Goal: Find contact information: Find contact information

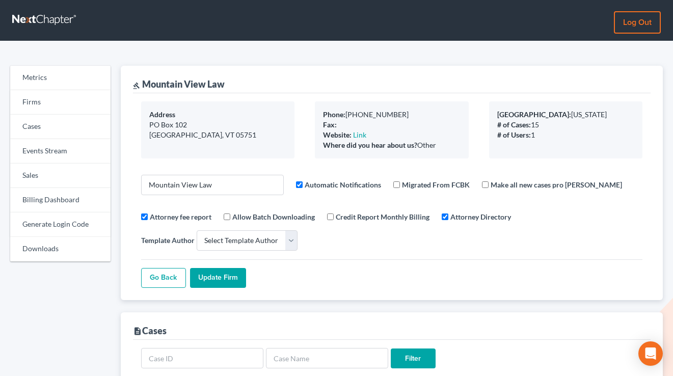
select select
click at [39, 174] on link "Sales" at bounding box center [60, 176] width 100 height 24
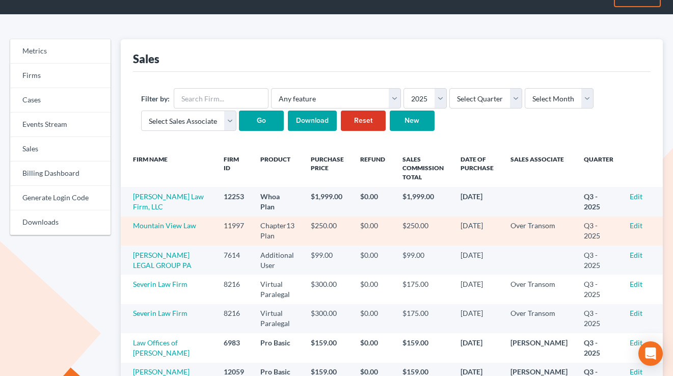
scroll to position [58, 0]
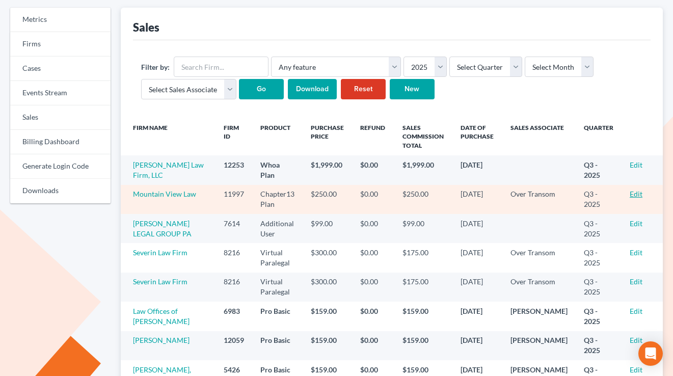
click at [637, 195] on link "Edit" at bounding box center [636, 194] width 13 height 9
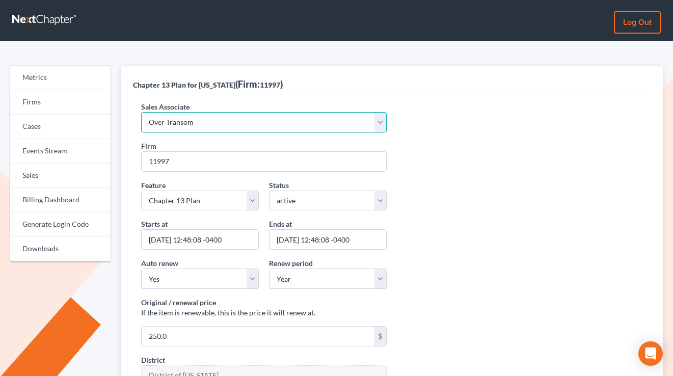
click at [219, 128] on select "Select Sales Associate Alex Seymour Over Transom Tim Shadoan" at bounding box center [264, 122] width 246 height 20
select select "7676"
click at [141, 112] on select "Select Sales Associate Alex Seymour Over Transom Tim Shadoan" at bounding box center [264, 122] width 246 height 20
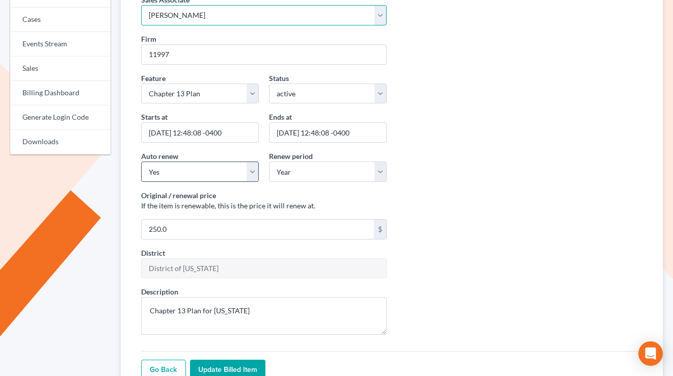
scroll to position [173, 0]
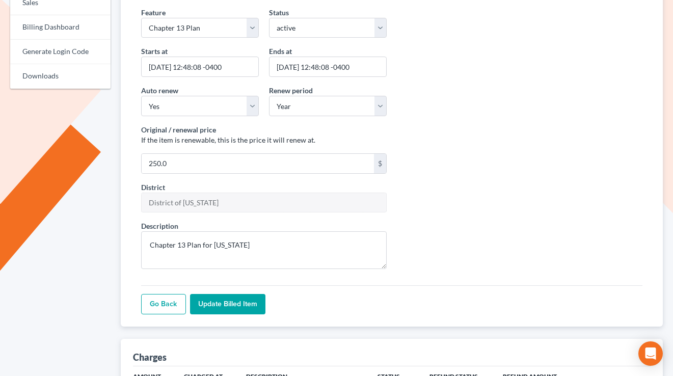
click at [225, 306] on input "Update Billed item" at bounding box center [227, 304] width 75 height 20
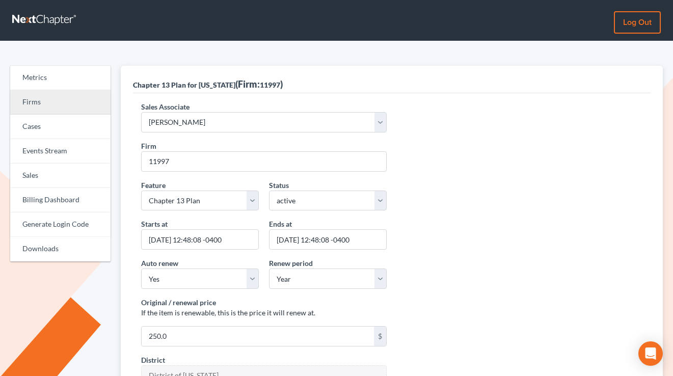
click at [61, 103] on link "Firms" at bounding box center [60, 102] width 100 height 24
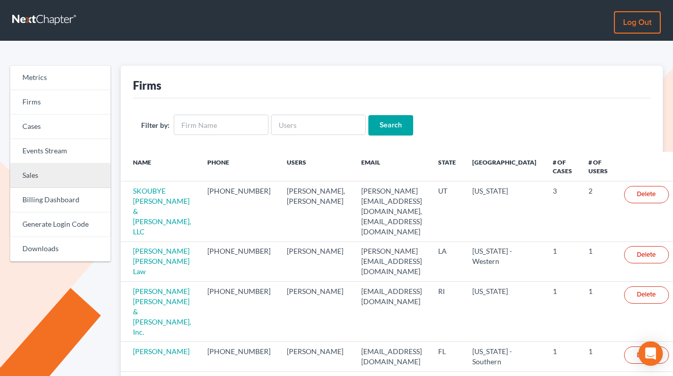
drag, startPoint x: 54, startPoint y: 176, endPoint x: 105, endPoint y: 173, distance: 51.1
click at [54, 176] on link "Sales" at bounding box center [60, 176] width 100 height 24
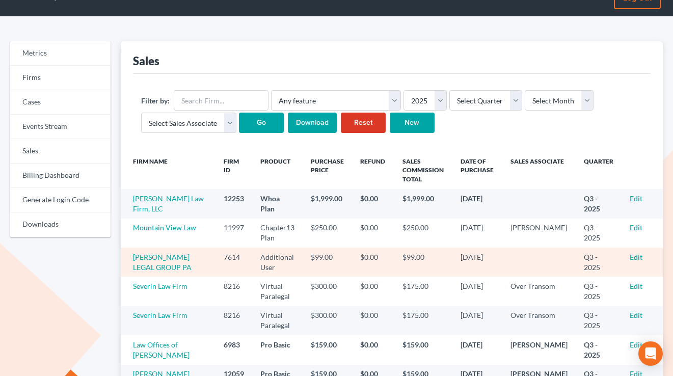
scroll to position [27, 0]
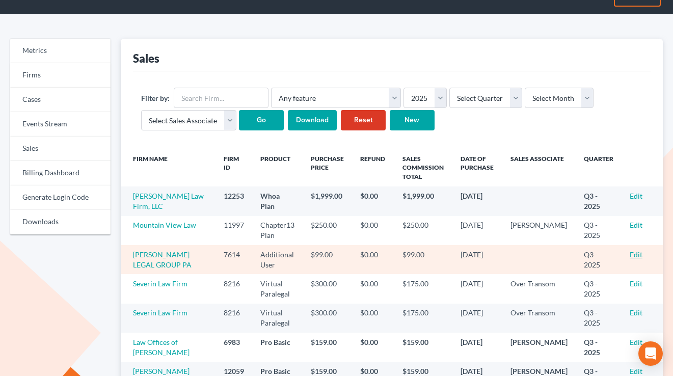
click at [636, 254] on link "Edit" at bounding box center [636, 254] width 13 height 9
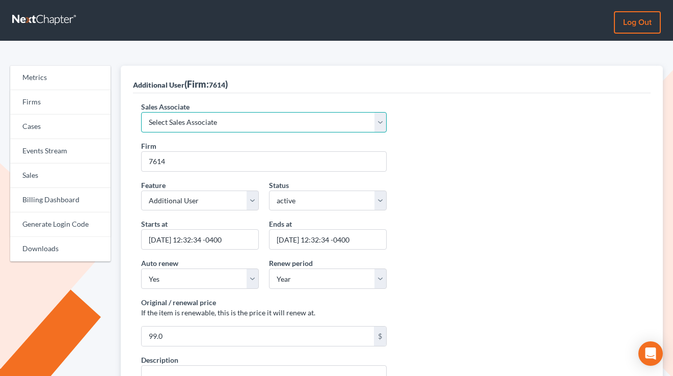
click at [180, 128] on select "Select Sales Associate Alex Seymour Over Transom Tim Shadoan" at bounding box center [264, 122] width 246 height 20
select select "10275"
click at [141, 112] on select "Select Sales Associate Alex Seymour Over Transom Tim Shadoan" at bounding box center [264, 122] width 246 height 20
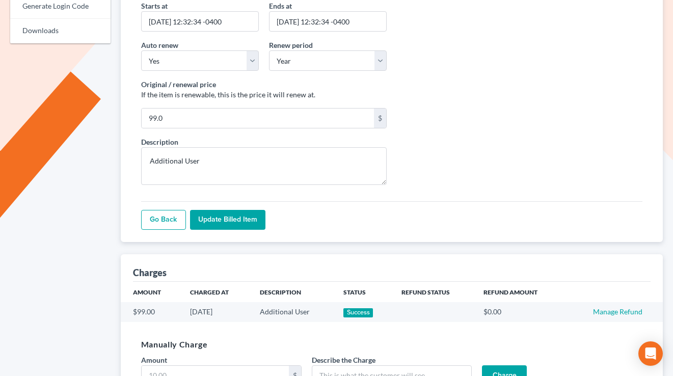
click at [224, 226] on input "Update Billed item" at bounding box center [227, 220] width 75 height 20
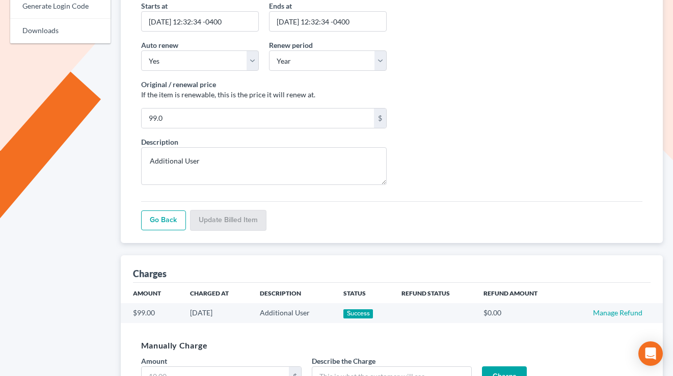
scroll to position [218, 0]
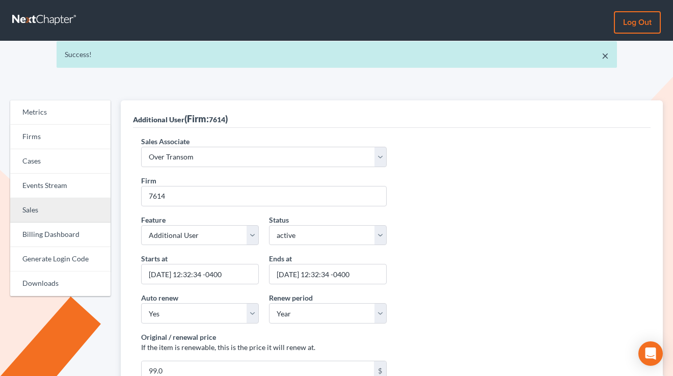
click at [61, 210] on link "Sales" at bounding box center [60, 210] width 100 height 24
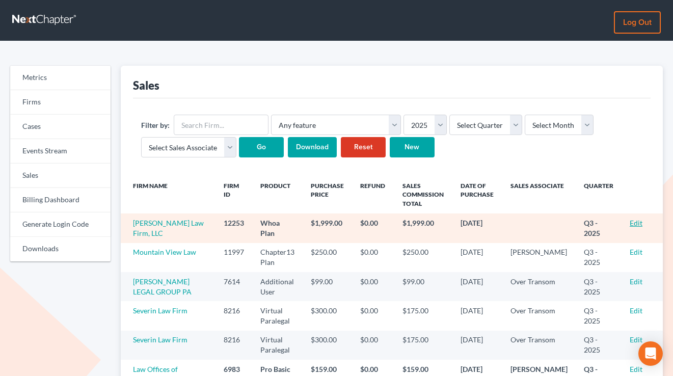
click at [638, 221] on link "Edit" at bounding box center [636, 223] width 13 height 9
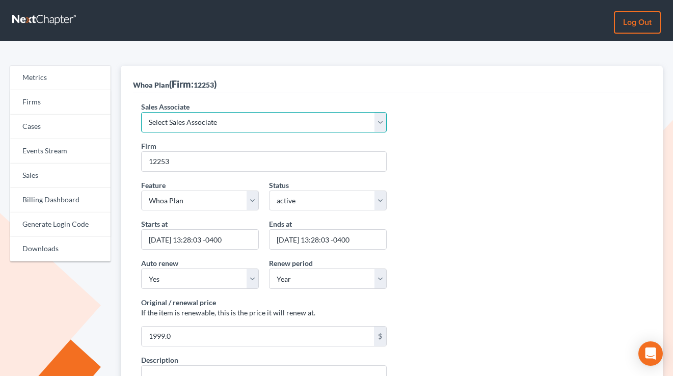
click at [186, 124] on select "Select Sales Associate Alex Seymour Over Transom Tim Shadoan" at bounding box center [264, 122] width 246 height 20
select select "7676"
click at [141, 112] on select "Select Sales Associate Alex Seymour Over Transom Tim Shadoan" at bounding box center [264, 122] width 246 height 20
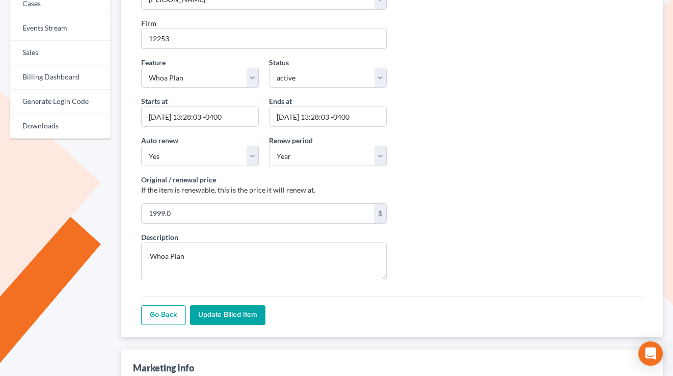
click at [228, 317] on input "Update Billed item" at bounding box center [227, 315] width 75 height 20
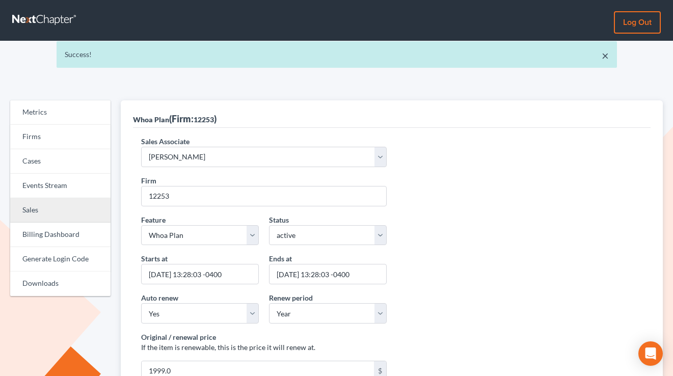
click at [51, 219] on link "Sales" at bounding box center [60, 210] width 100 height 24
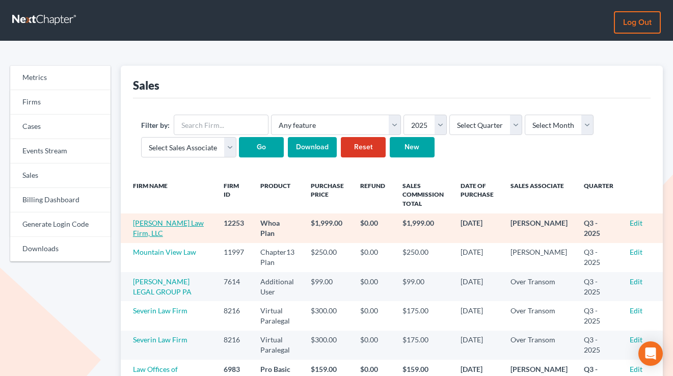
click at [147, 226] on link "McCormick Law Firm, LLC" at bounding box center [168, 228] width 71 height 19
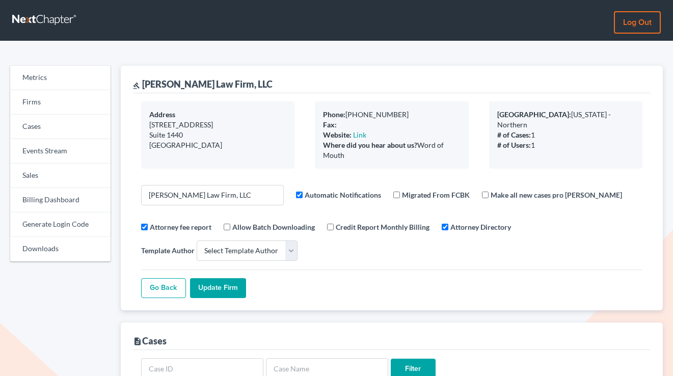
select select
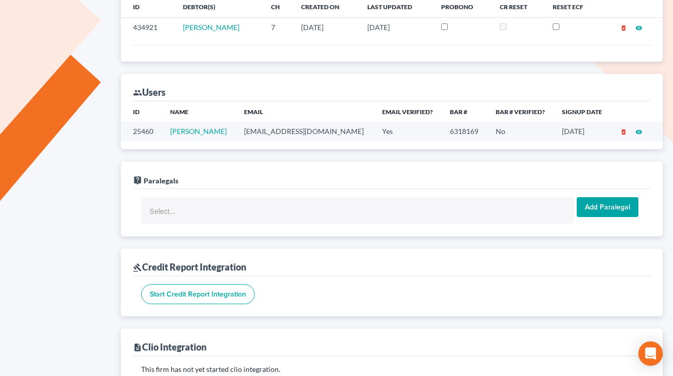
scroll to position [387, 0]
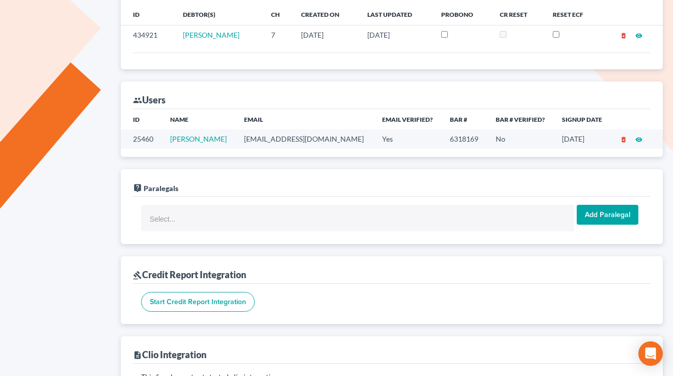
click at [325, 136] on td "eronmccormick@eronmccormicklaw.com" at bounding box center [305, 138] width 138 height 19
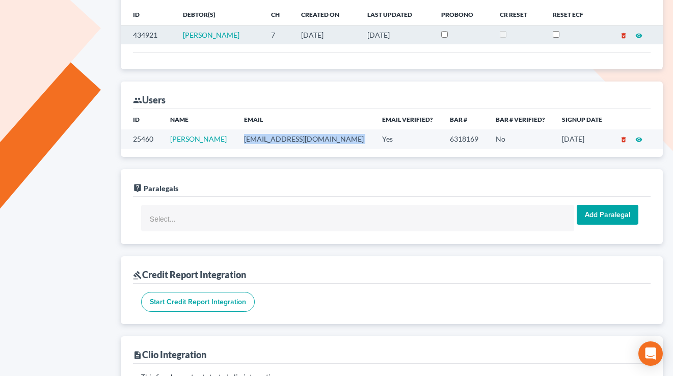
copy td "eronmccormick@eronmccormicklaw.com"
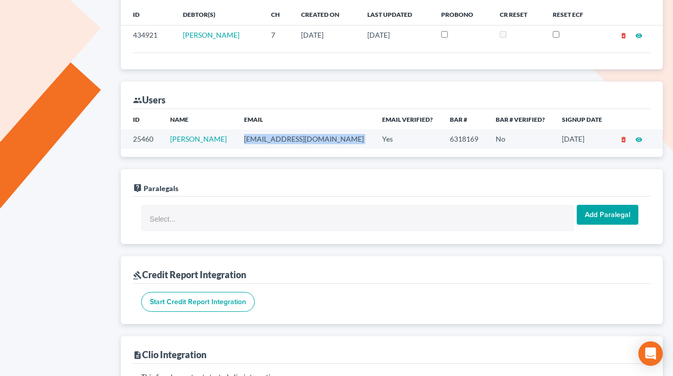
scroll to position [0, 0]
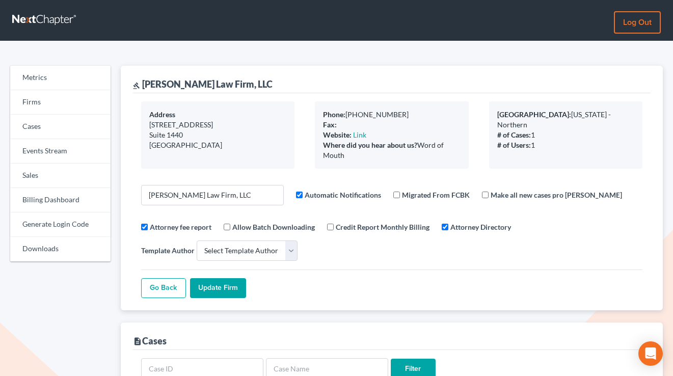
click at [234, 82] on div "gavel McCormick Law Firm, LLC" at bounding box center [203, 84] width 140 height 12
click at [233, 82] on div "gavel McCormick Law Firm, LLC" at bounding box center [203, 84] width 140 height 12
copy div "gavel McCormick Law Firm, LLC"
drag, startPoint x: 279, startPoint y: 82, endPoint x: 233, endPoint y: 87, distance: 45.6
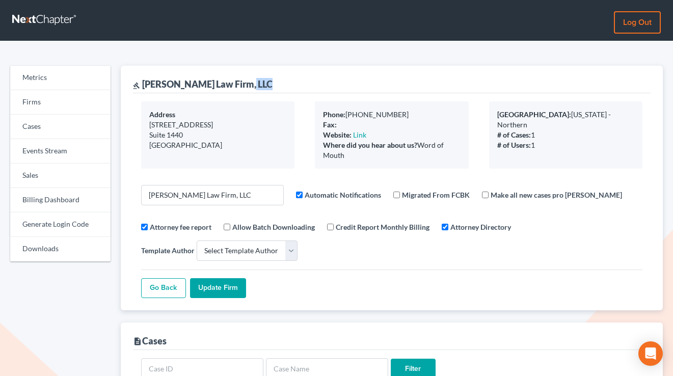
click at [278, 82] on div "gavel McCormick Law Firm, LLC" at bounding box center [392, 80] width 518 height 28
drag, startPoint x: 143, startPoint y: 85, endPoint x: 266, endPoint y: 86, distance: 122.3
click at [268, 86] on div "gavel McCormick Law Firm, LLC" at bounding box center [392, 80] width 518 height 28
copy div "McCormick Law Firm, LLC"
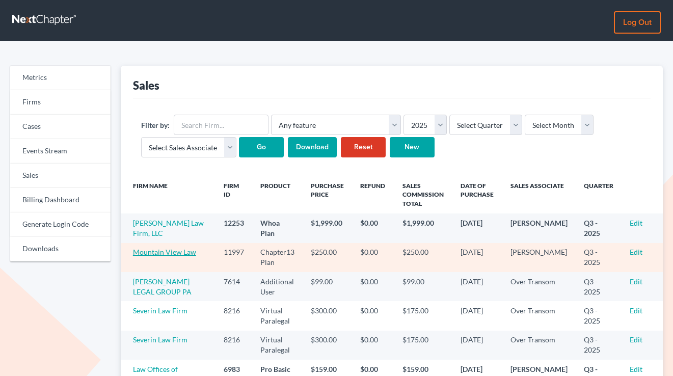
click at [166, 252] on link "Mountain View Law" at bounding box center [164, 252] width 63 height 9
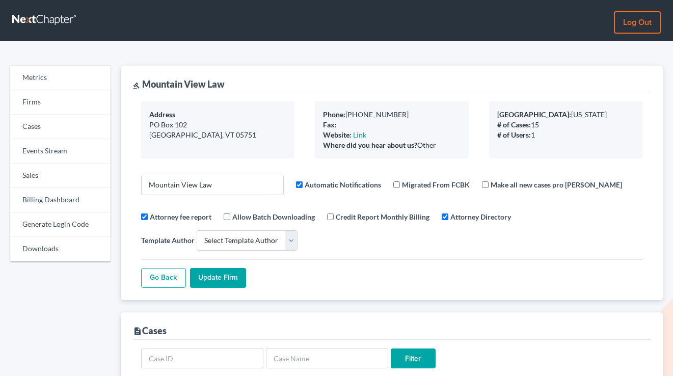
select select
click at [237, 83] on div "gavel Mountain View Law" at bounding box center [392, 80] width 518 height 28
drag, startPoint x: 217, startPoint y: 84, endPoint x: 143, endPoint y: 83, distance: 73.9
click at [143, 83] on div "gavel Mountain View Law" at bounding box center [392, 80] width 518 height 28
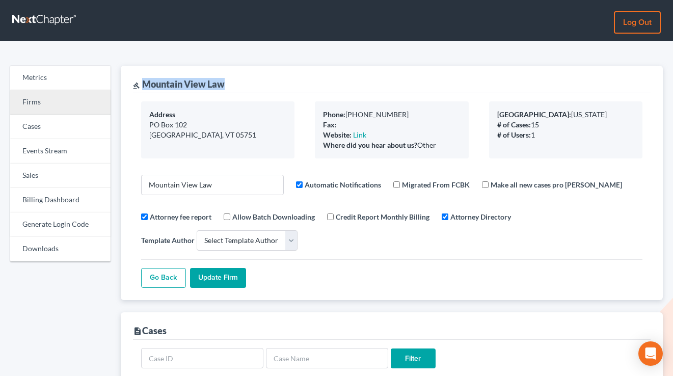
click at [57, 104] on link "Firms" at bounding box center [60, 102] width 100 height 24
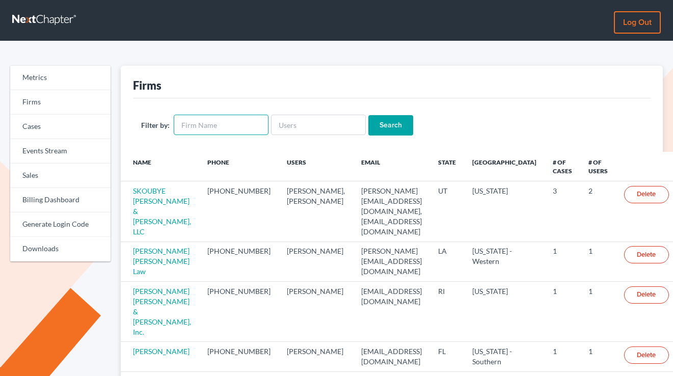
click at [213, 130] on input "text" at bounding box center [221, 125] width 95 height 20
paste input "[PERSON_NAME] & Associates"
type input "[PERSON_NAME] & Associates"
click at [369, 115] on input "Search" at bounding box center [391, 125] width 45 height 20
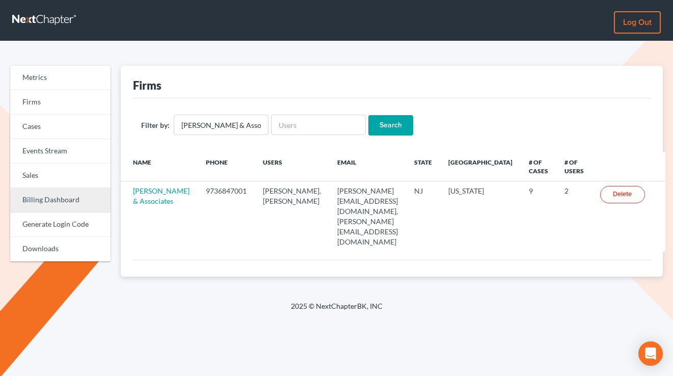
click at [56, 200] on link "Billing Dashboard" at bounding box center [60, 200] width 100 height 24
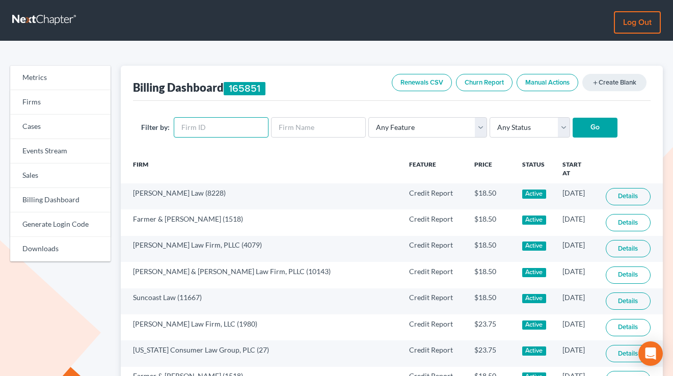
drag, startPoint x: 226, startPoint y: 122, endPoint x: 231, endPoint y: 123, distance: 5.1
click at [226, 122] on input "text" at bounding box center [221, 127] width 95 height 20
click at [310, 119] on input "text" at bounding box center [318, 127] width 95 height 20
paste input "[PERSON_NAME] & Associates"
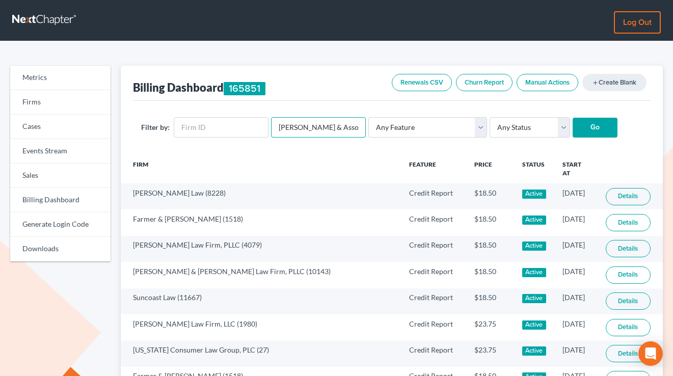
type input "[PERSON_NAME] & Associates"
click at [573, 118] on input "Go" at bounding box center [595, 128] width 45 height 20
click at [310, 124] on input "[PERSON_NAME] & Associates" at bounding box center [318, 127] width 95 height 20
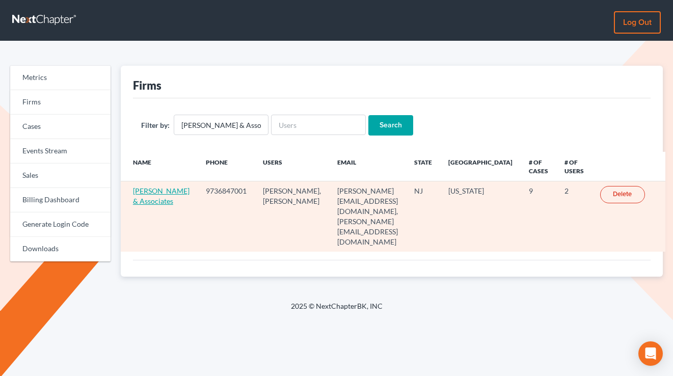
click at [147, 204] on link "[PERSON_NAME] & Associates" at bounding box center [161, 196] width 57 height 19
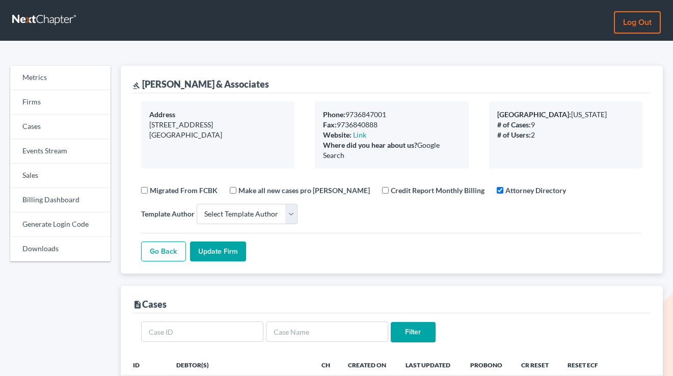
select select
click at [53, 205] on link "Billing Dashboard" at bounding box center [60, 200] width 100 height 24
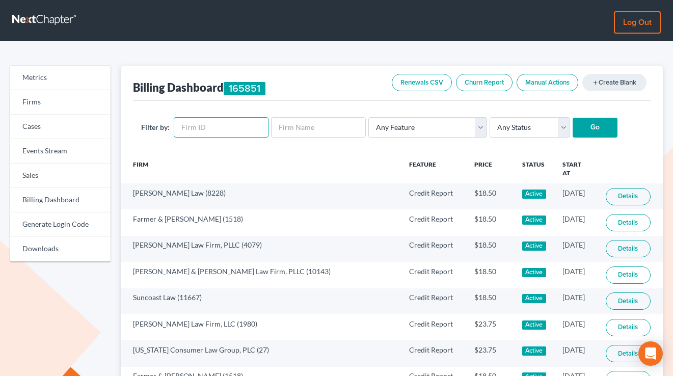
click at [229, 126] on input "text" at bounding box center [221, 127] width 95 height 20
paste input "7833"
type input "7833"
click at [573, 118] on input "Go" at bounding box center [595, 128] width 45 height 20
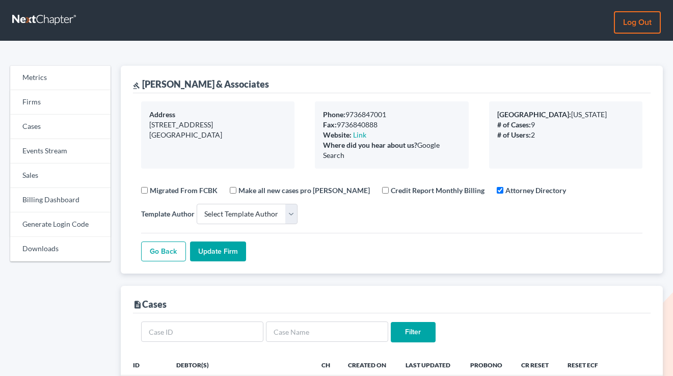
select select
click at [364, 71] on div "gavel Beylerian & Associates" at bounding box center [392, 80] width 518 height 28
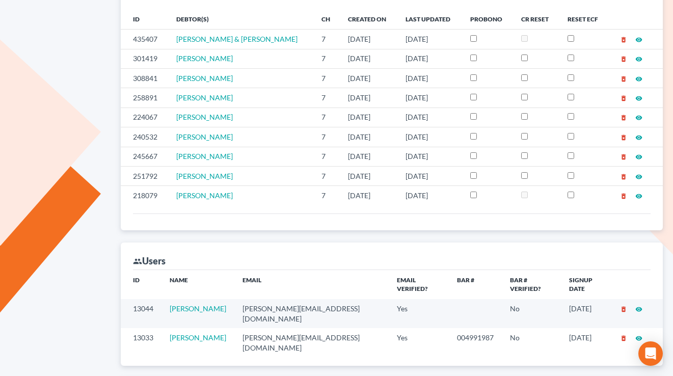
scroll to position [369, 0]
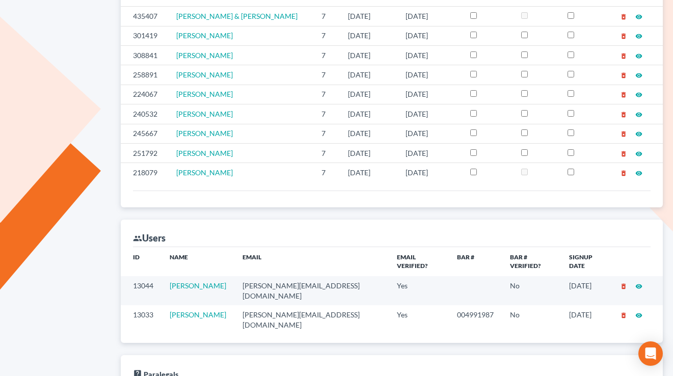
click at [299, 277] on td "yeimy@mynjlaw.com" at bounding box center [311, 290] width 154 height 29
copy td "yeimy@mynjlaw.com"
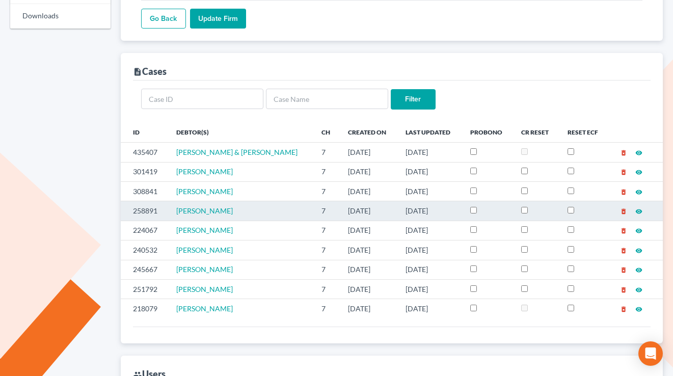
scroll to position [226, 0]
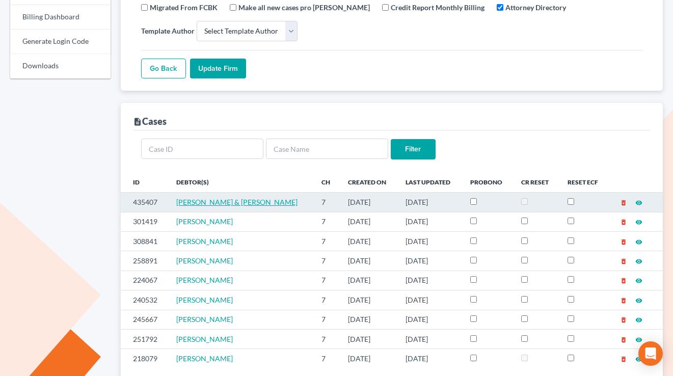
drag, startPoint x: 373, startPoint y: 209, endPoint x: 270, endPoint y: 208, distance: 103.5
click at [270, 208] on tr "435407 Henry Alas & Alexandria Alas 7 09/03/2025 09/03/2025 delete_forever visi…" at bounding box center [392, 202] width 542 height 19
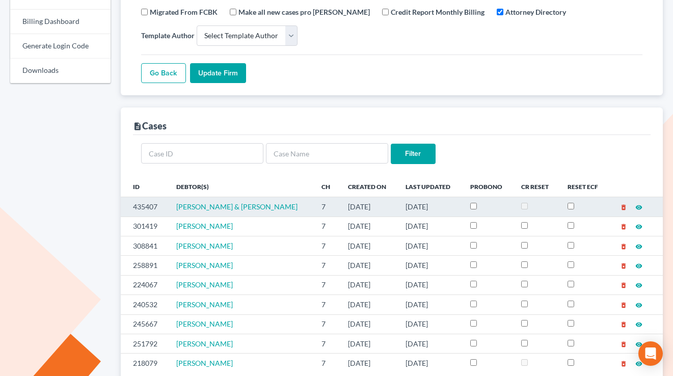
click at [286, 209] on td "Henry Alas & Alexandria Alas" at bounding box center [240, 206] width 145 height 19
drag, startPoint x: 444, startPoint y: 206, endPoint x: 323, endPoint y: 204, distance: 121.3
click at [323, 204] on tr "435407 Henry Alas & Alexandria Alas 7 09/03/2025 09/03/2025 delete_forever visi…" at bounding box center [392, 206] width 542 height 19
click at [340, 204] on td "[DATE]" at bounding box center [369, 206] width 58 height 19
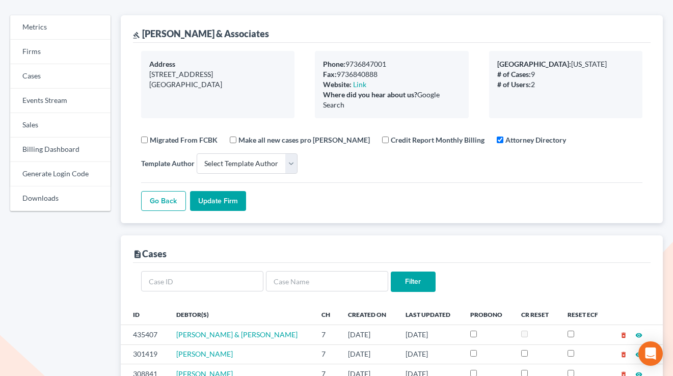
scroll to position [0, 0]
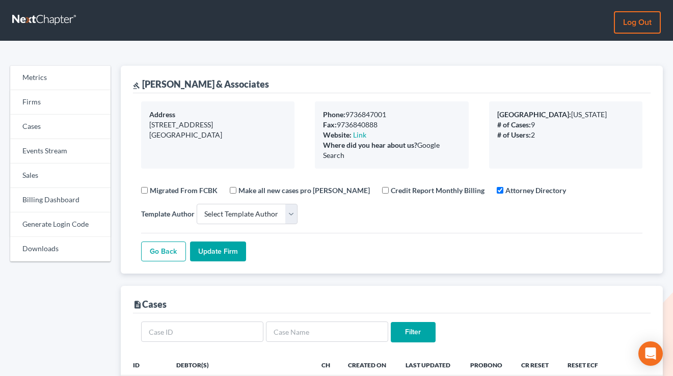
drag, startPoint x: 356, startPoint y: 153, endPoint x: 312, endPoint y: 113, distance: 59.9
click at [312, 113] on div "Phone: 9736847001 Fax: 9736840888 Website: Link Where did you hear about us? Go…" at bounding box center [392, 134] width 174 height 67
click at [382, 166] on div "Phone: 9736847001 Fax: 9736840888 Website: Link Where did you hear about us? Go…" at bounding box center [391, 134] width 153 height 67
drag, startPoint x: 351, startPoint y: 148, endPoint x: 313, endPoint y: 114, distance: 50.5
click at [313, 114] on div "Phone: 9736847001 Fax: 9736840888 Website: Link Where did you hear about us? Go…" at bounding box center [392, 134] width 174 height 67
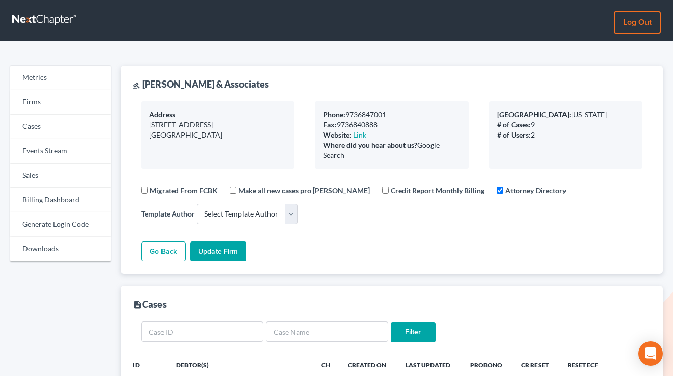
click at [372, 163] on div "Phone: 9736847001 Fax: 9736840888 Website: Link Where did you hear about us? Go…" at bounding box center [391, 134] width 153 height 67
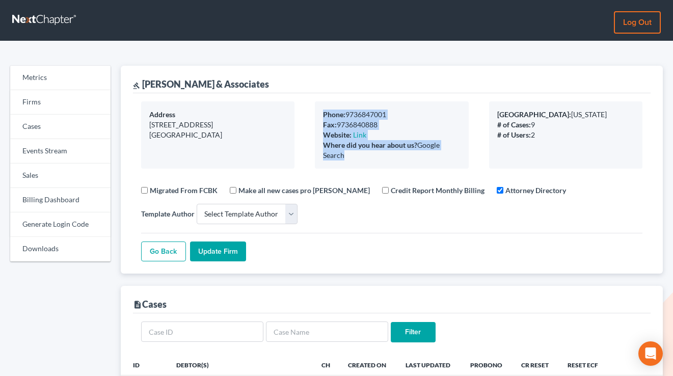
drag, startPoint x: 369, startPoint y: 161, endPoint x: 319, endPoint y: 119, distance: 65.1
click at [319, 119] on div "Phone: 9736847001 Fax: 9736840888 Website: Link Where did you hear about us? Go…" at bounding box center [391, 134] width 153 height 67
click at [353, 164] on div "Phone: 9736847001 Fax: 9736840888 Website: Link Where did you hear about us? Go…" at bounding box center [391, 134] width 153 height 67
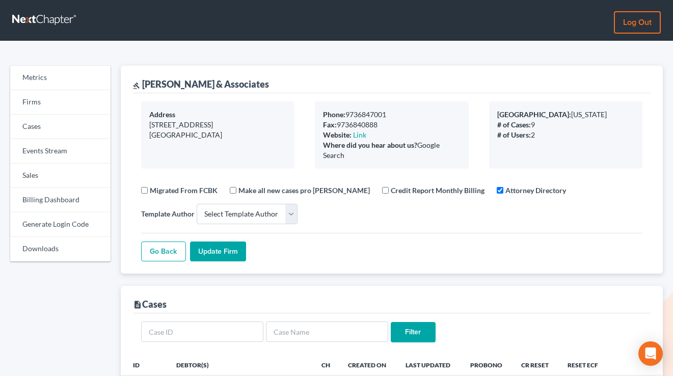
drag, startPoint x: 358, startPoint y: 157, endPoint x: 310, endPoint y: 107, distance: 68.9
click at [310, 107] on div "Phone: 9736847001 Fax: 9736840888 Website: Link Where did you hear about us? Go…" at bounding box center [392, 134] width 174 height 67
drag, startPoint x: 357, startPoint y: 154, endPoint x: 315, endPoint y: 109, distance: 61.0
click at [315, 109] on div "Phone: 9736847001 Fax: 9736840888 Website: Link Where did you hear about us? Go…" at bounding box center [391, 134] width 153 height 67
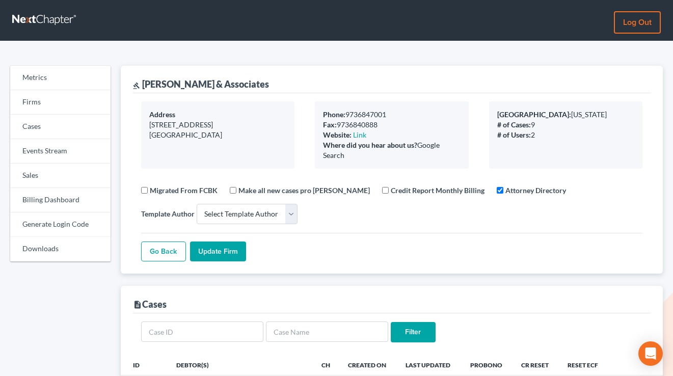
click at [315, 109] on div "Phone: 9736847001 Fax: 9736840888 Website: Link Where did you hear about us? Go…" at bounding box center [391, 134] width 153 height 67
drag, startPoint x: 356, startPoint y: 163, endPoint x: 361, endPoint y: 161, distance: 5.2
click at [356, 163] on div "Phone: 9736847001 Fax: 9736840888 Website: Link Where did you hear about us? Go…" at bounding box center [391, 134] width 153 height 67
drag, startPoint x: 359, startPoint y: 158, endPoint x: 314, endPoint y: 114, distance: 62.7
click at [314, 114] on div "Phone: 9736847001 Fax: 9736840888 Website: Link Where did you hear about us? Go…" at bounding box center [392, 134] width 174 height 67
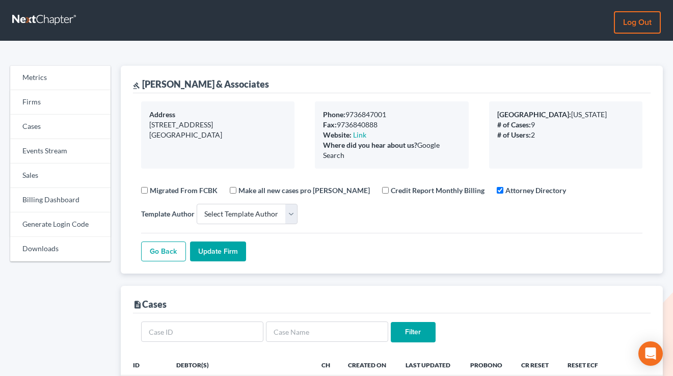
drag, startPoint x: 357, startPoint y: 163, endPoint x: 370, endPoint y: 162, distance: 12.8
click at [357, 163] on div "Phone: 9736847001 Fax: 9736840888 Website: Link Where did you hear about us? Go…" at bounding box center [391, 134] width 153 height 67
drag, startPoint x: 373, startPoint y: 162, endPoint x: 315, endPoint y: 117, distance: 73.3
click at [315, 117] on div "Phone: 9736847001 Fax: 9736840888 Website: Link Where did you hear about us? Go…" at bounding box center [391, 134] width 153 height 67
click at [359, 152] on div "Where did you hear about us? Google Search" at bounding box center [391, 150] width 137 height 20
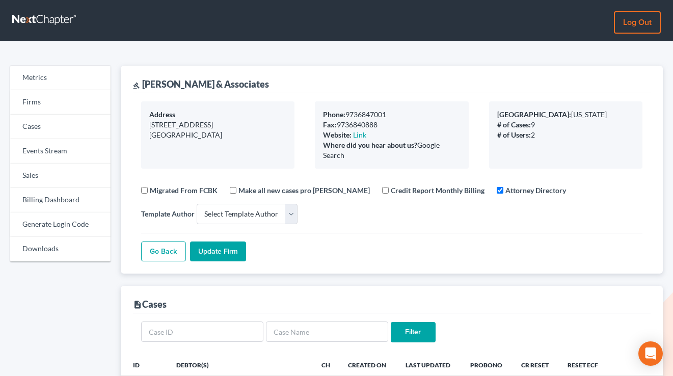
drag, startPoint x: 375, startPoint y: 159, endPoint x: 301, endPoint y: 111, distance: 88.1
click at [301, 111] on div "Address 291 Crooks Avenue Clifton, NJ 07011 Phone: 9736847001 Fax: 9736840888 W…" at bounding box center [392, 134] width 522 height 67
click at [63, 190] on link "Billing Dashboard" at bounding box center [60, 200] width 100 height 24
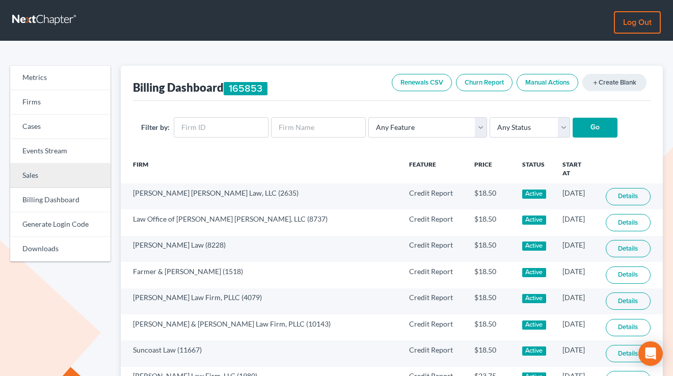
click at [66, 186] on link "Sales" at bounding box center [60, 176] width 100 height 24
